Goal: Browse casually: Explore the website without a specific task or goal

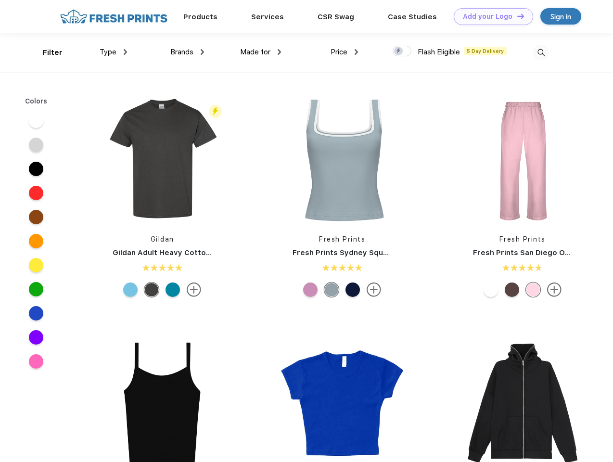
scroll to position [0, 0]
click at [489, 16] on link "Add your Logo Design Tool" at bounding box center [492, 16] width 79 height 17
click at [0, 0] on div "Design Tool" at bounding box center [0, 0] width 0 height 0
click at [516, 16] on link "Add your Logo Design Tool" at bounding box center [492, 16] width 79 height 17
click at [46, 52] on div "Filter" at bounding box center [53, 52] width 20 height 11
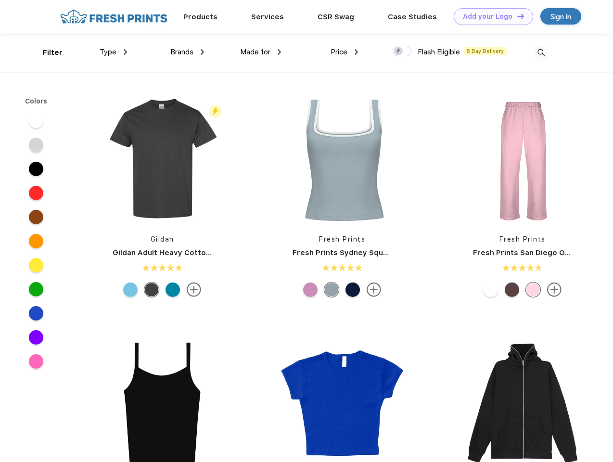
click at [113, 52] on span "Type" at bounding box center [108, 52] width 17 height 9
click at [187, 52] on span "Brands" at bounding box center [181, 52] width 23 height 9
click at [261, 52] on span "Made for" at bounding box center [255, 52] width 30 height 9
click at [344, 52] on span "Price" at bounding box center [338, 52] width 17 height 9
click at [402, 51] on div at bounding box center [401, 51] width 19 height 11
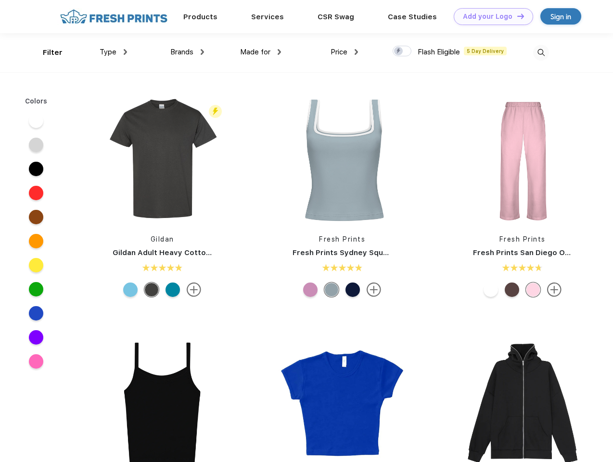
click at [399, 51] on input "checkbox" at bounding box center [395, 48] width 6 height 6
click at [540, 52] on img at bounding box center [541, 53] width 16 height 16
